Goal: Task Accomplishment & Management: Use online tool/utility

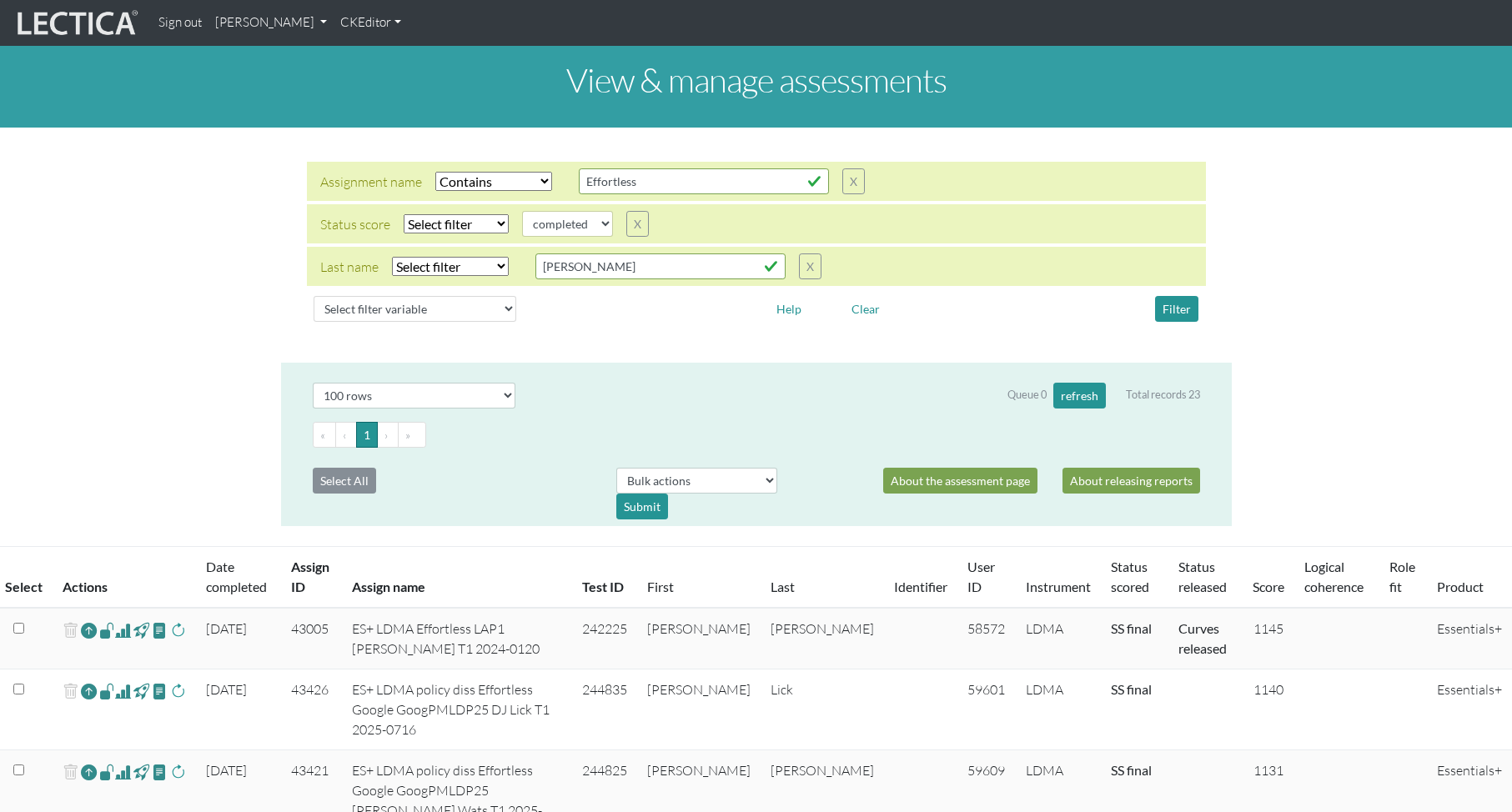
select select "icontains"
select select
select select "100"
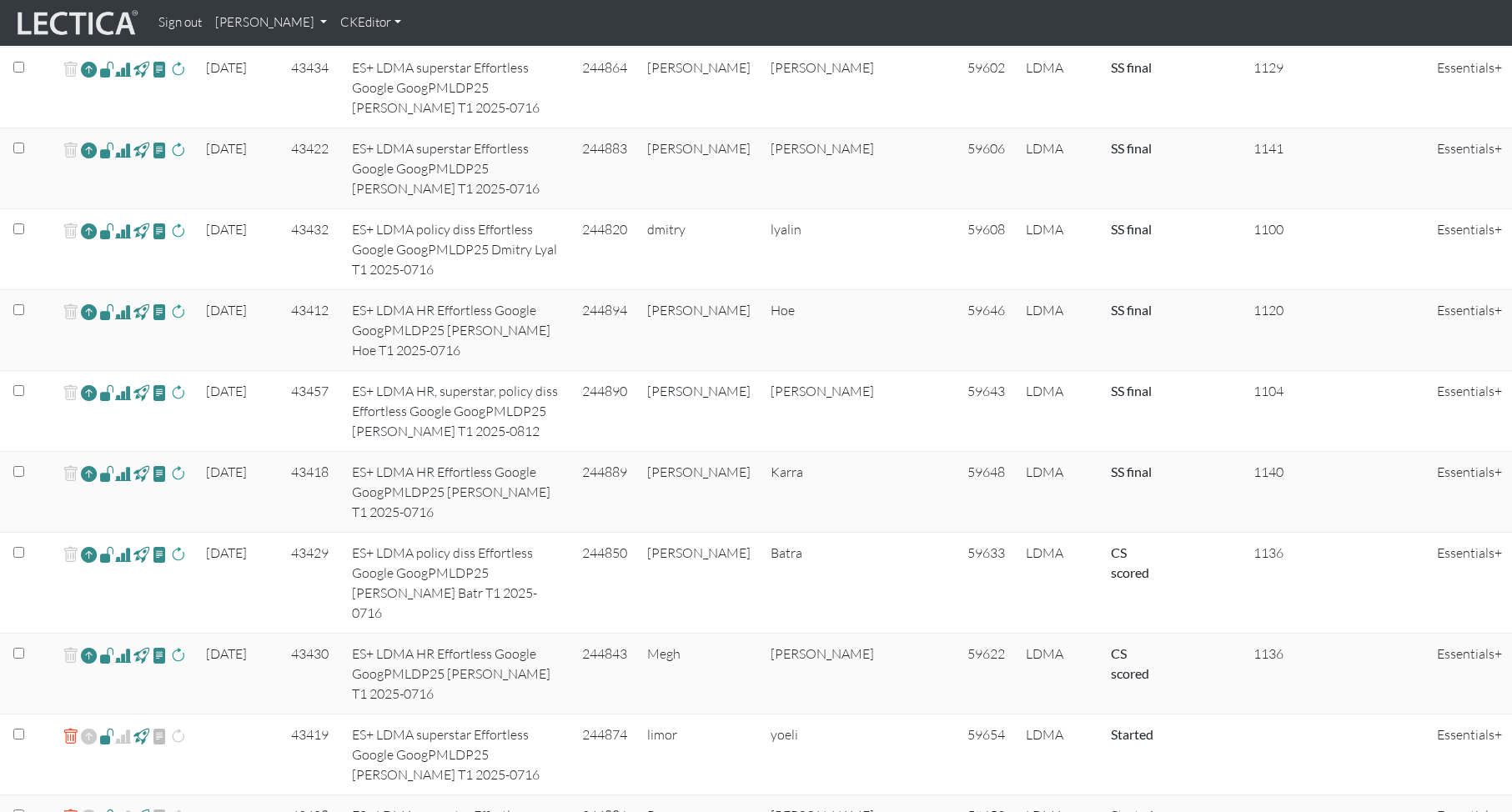
scroll to position [1656, 0]
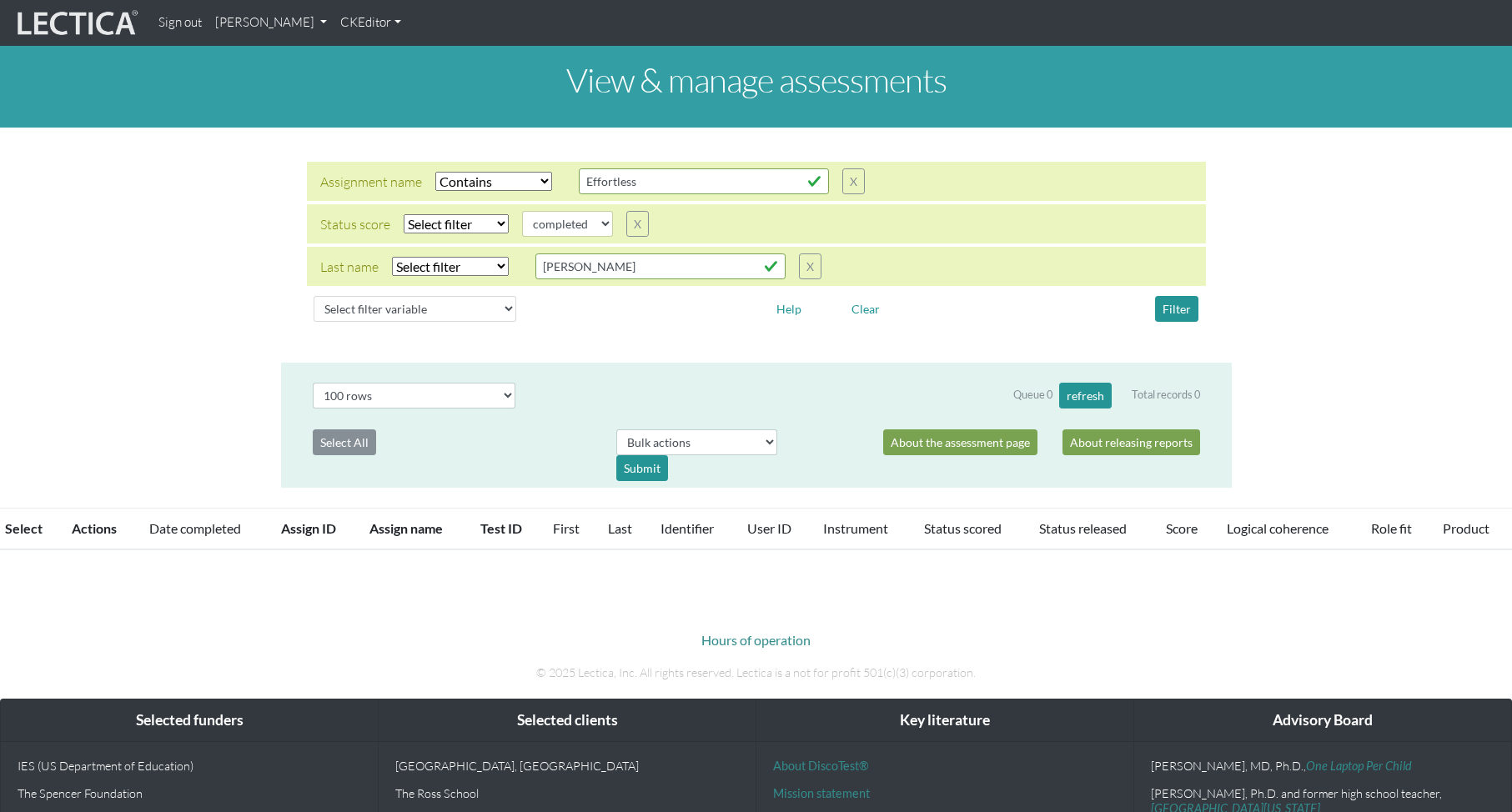
select select "icontains"
select select
select select "100"
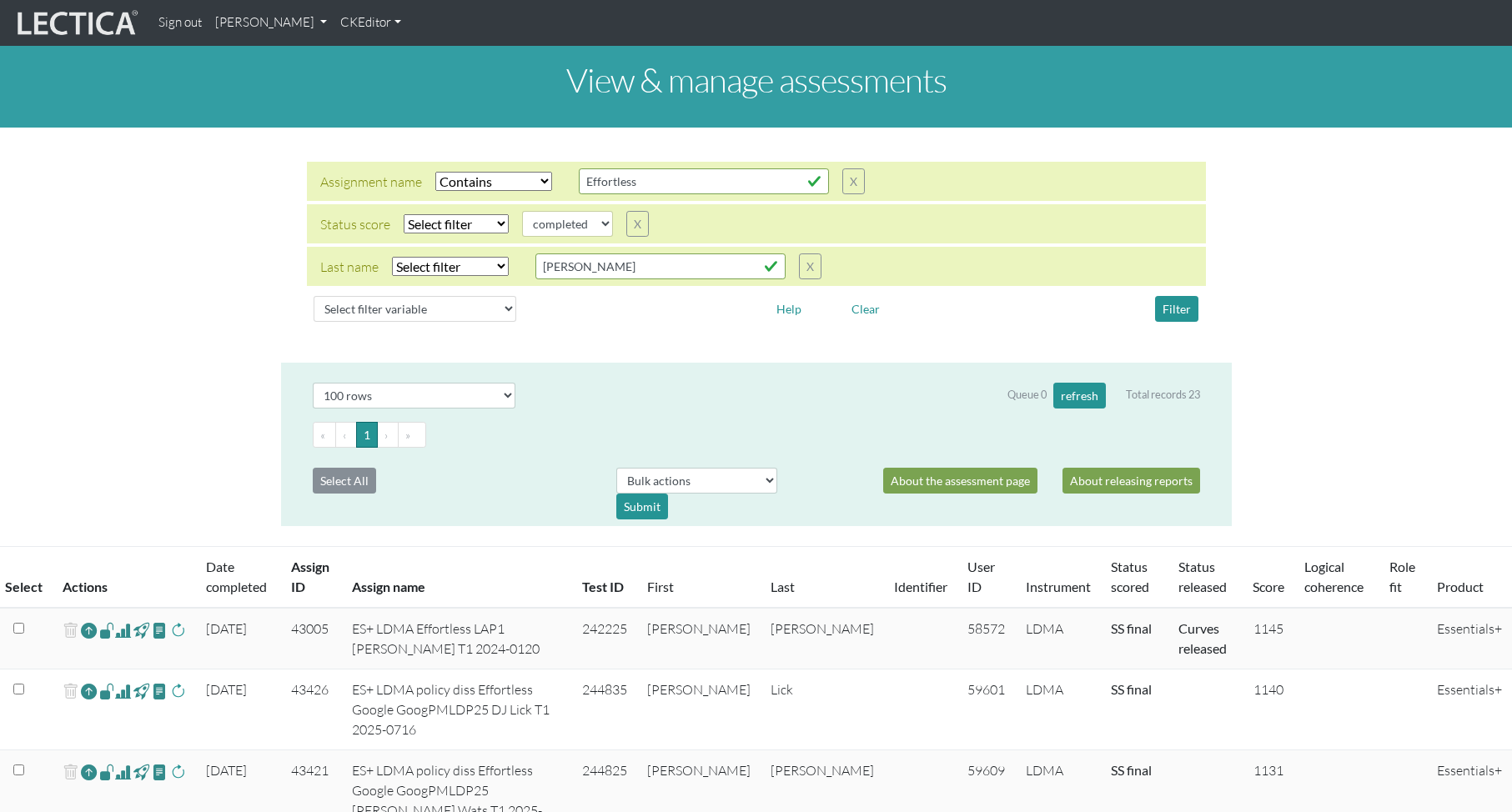
scroll to position [1656, 0]
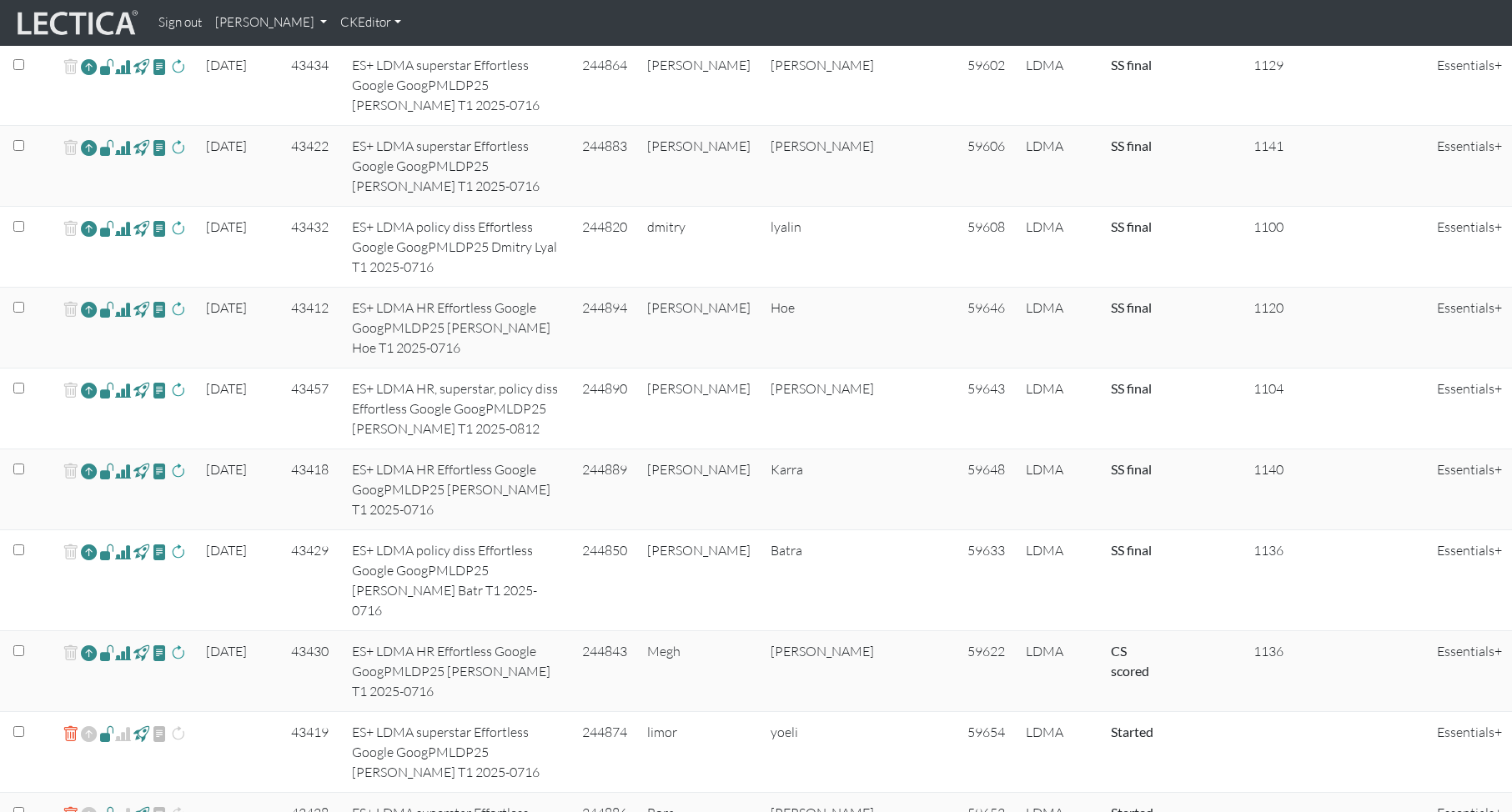
click at [124, 643] on span at bounding box center [123, 653] width 16 height 20
